Goal: Task Accomplishment & Management: Manage account settings

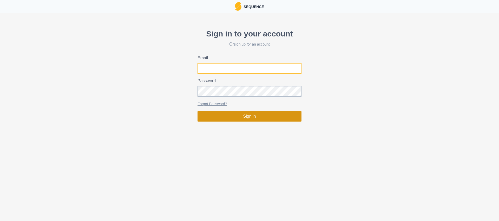
type input "[PERSON_NAME][EMAIL_ADDRESS][DOMAIN_NAME]"
click at [245, 119] on button "Sign in" at bounding box center [250, 116] width 104 height 10
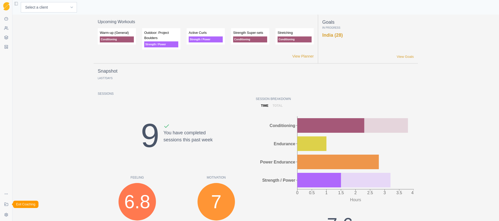
click at [5, 204] on icon at bounding box center [5, 204] width 2 height 0
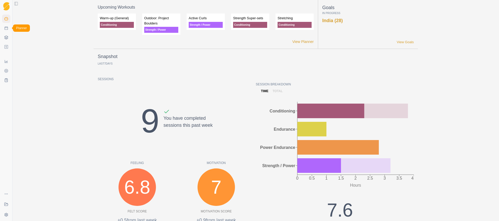
click at [5, 30] on link "Planner" at bounding box center [6, 28] width 8 height 8
select select "month"
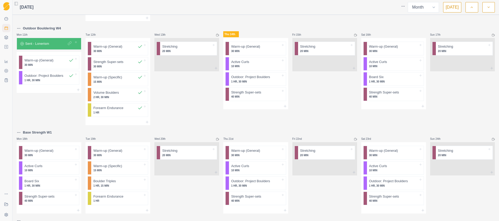
scroll to position [181, 0]
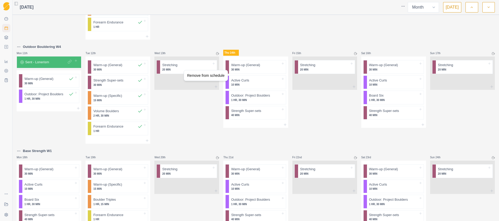
click at [186, 114] on html "Sequence Dashboard Planner Workouts Plans Performance Metrics Goals Tests Coach…" at bounding box center [249, 110] width 499 height 221
drag, startPoint x: 178, startPoint y: 65, endPoint x: 243, endPoint y: 126, distance: 89.2
click at [244, 126] on div "Outdoor Bouldering W2 Mon 28th Board Six - All 7's Warm-up (General) 30 MIN Act…" at bounding box center [256, 59] width 478 height 446
click at [251, 69] on p "30 MIN" at bounding box center [255, 70] width 49 height 4
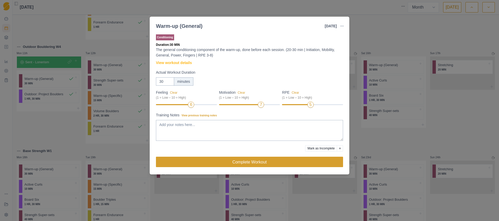
click at [241, 163] on button "Complete Workout" at bounding box center [249, 161] width 187 height 10
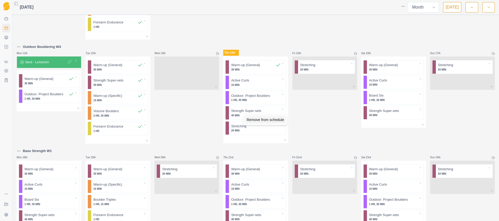
click at [258, 119] on div "Remove from schedule" at bounding box center [266, 119] width 42 height 8
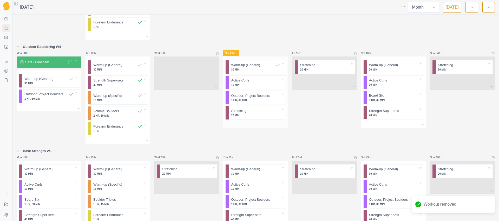
click at [258, 82] on div at bounding box center [264, 80] width 31 height 5
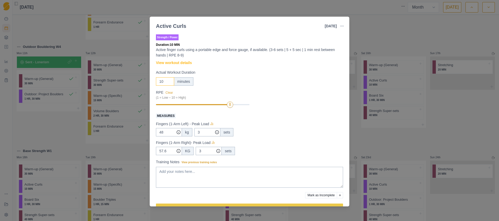
drag, startPoint x: 161, startPoint y: 82, endPoint x: 155, endPoint y: 81, distance: 5.7
click at [155, 81] on div "Strength / Power Duration: 10 MIN Active finger curls using a portable edge and…" at bounding box center [250, 118] width 200 height 175
type input "7"
click at [285, 107] on div "RPE Clear (1 = Low – 10 = High) 8" at bounding box center [249, 99] width 187 height 18
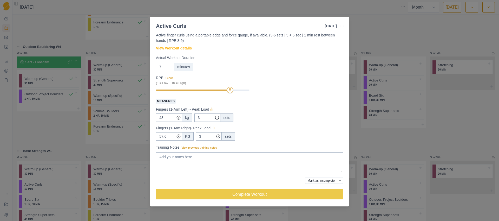
scroll to position [15, 0]
click at [169, 116] on input "48" at bounding box center [169, 117] width 26 height 8
type input "48.3"
drag, startPoint x: 169, startPoint y: 137, endPoint x: 161, endPoint y: 135, distance: 8.2
click at [161, 121] on input "57.6" at bounding box center [169, 117] width 26 height 8
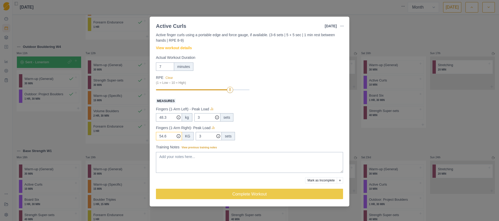
type input "54.6"
click at [283, 120] on div "48.3 kg 3 sets" at bounding box center [249, 117] width 187 height 8
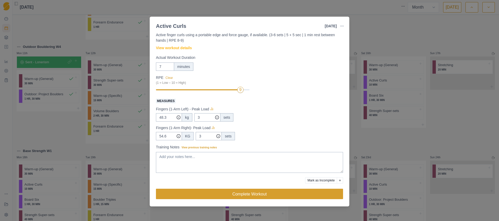
click at [251, 193] on button "Complete Workout" at bounding box center [249, 193] width 187 height 10
